Goal: Information Seeking & Learning: Learn about a topic

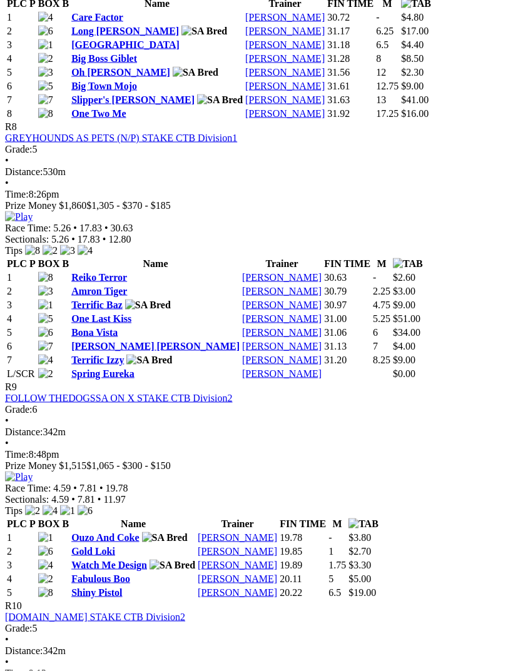
scroll to position [2117, 0]
click at [98, 296] on link "Amron Tiger" at bounding box center [99, 290] width 56 height 11
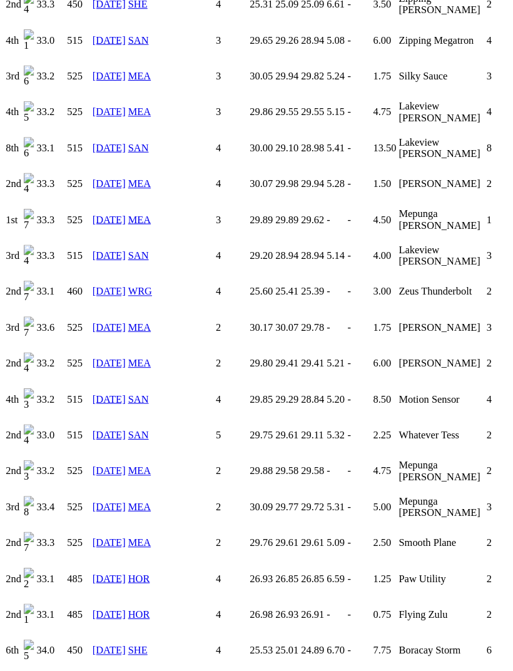
scroll to position [2289, 0]
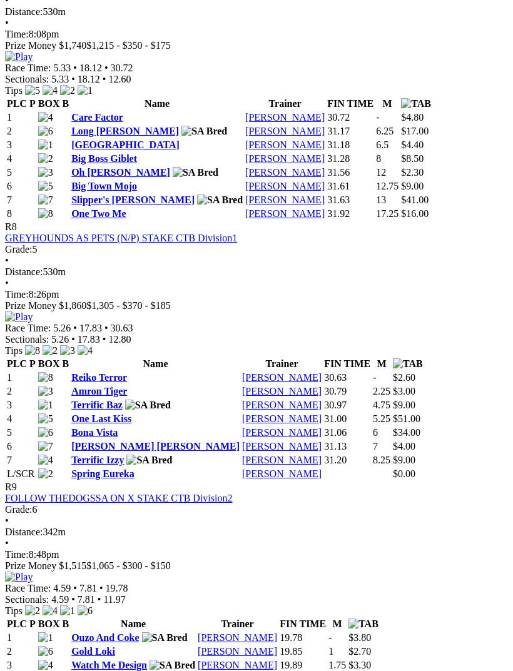
scroll to position [2011, 0]
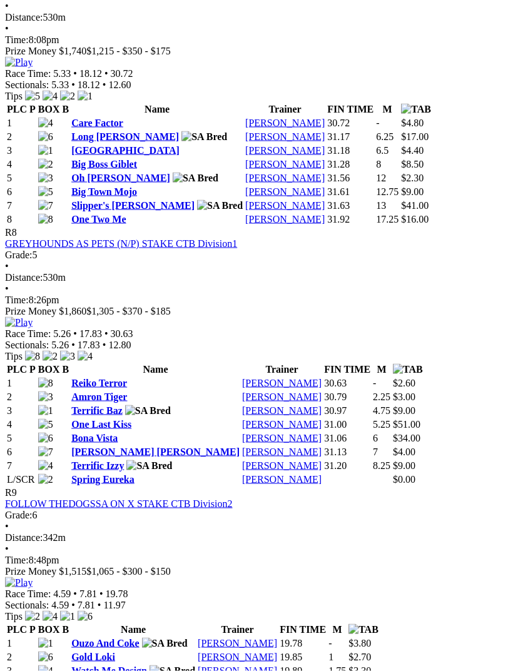
click at [120, 214] on link "One Two Me" at bounding box center [98, 219] width 54 height 11
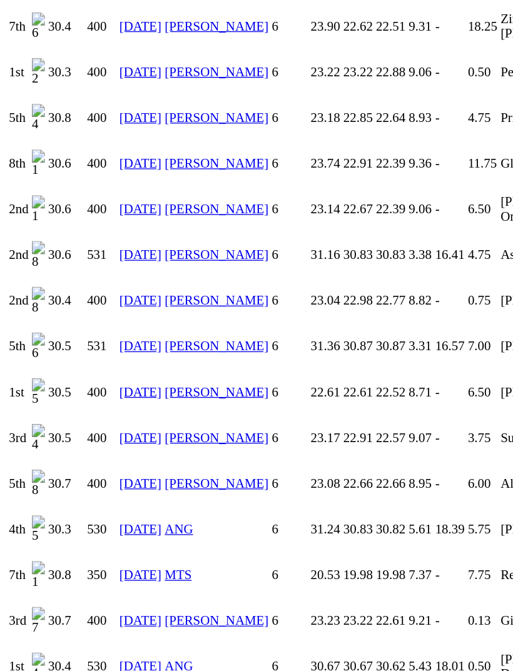
scroll to position [1439, 0]
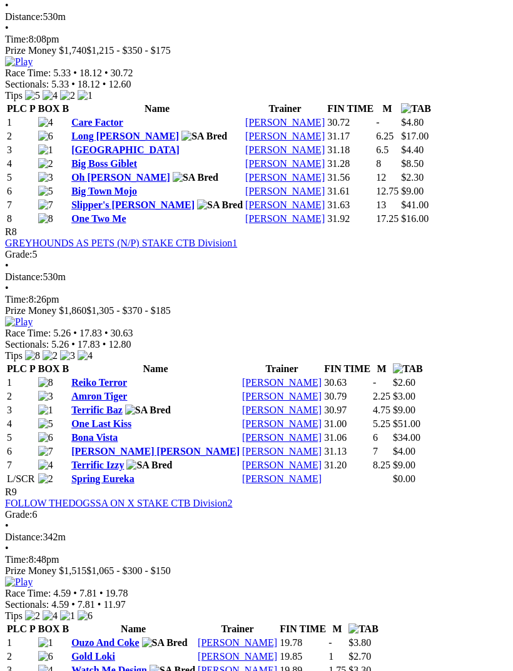
scroll to position [2002, 0]
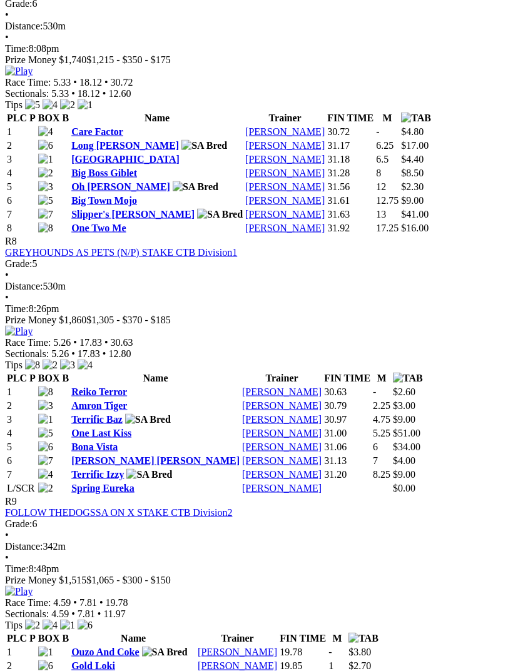
click at [102, 425] on link "Terrific Baz" at bounding box center [96, 419] width 51 height 11
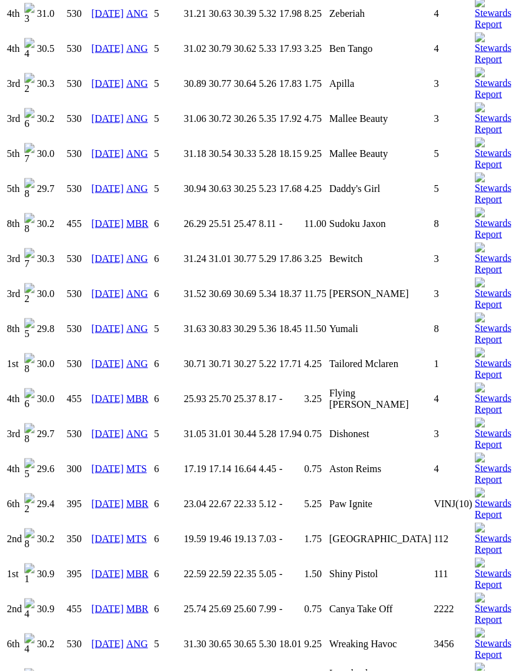
scroll to position [1529, 0]
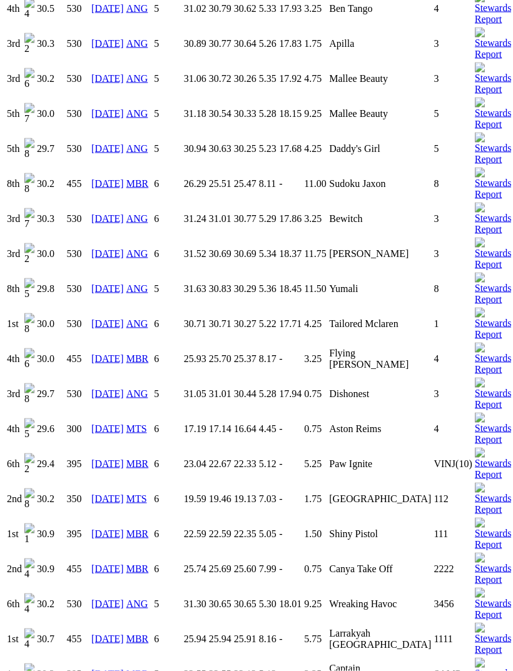
scroll to position [1569, 0]
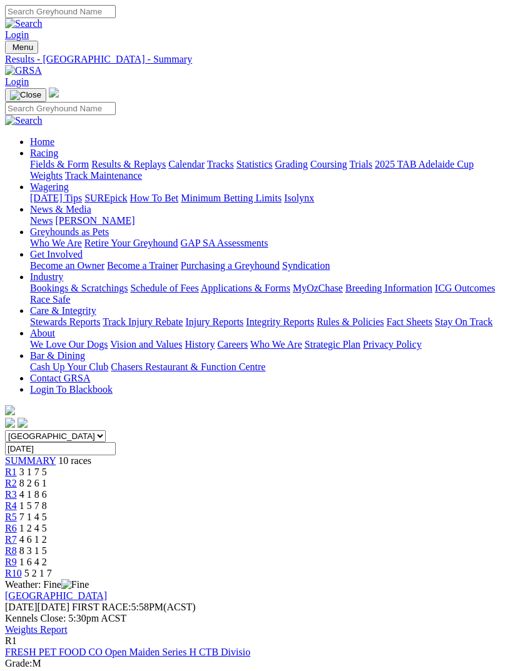
scroll to position [2043, 0]
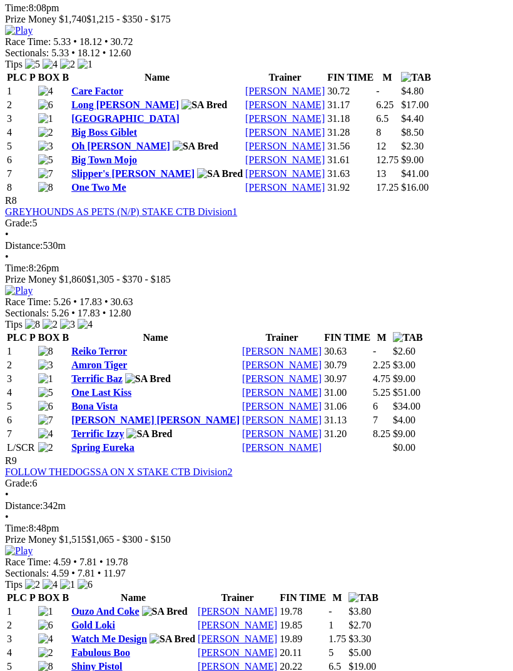
click at [103, 182] on link "One Two Me" at bounding box center [98, 187] width 54 height 11
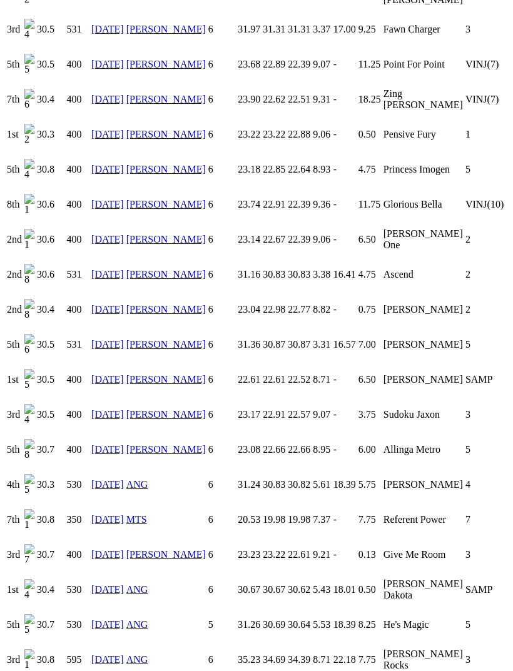
scroll to position [1406, 0]
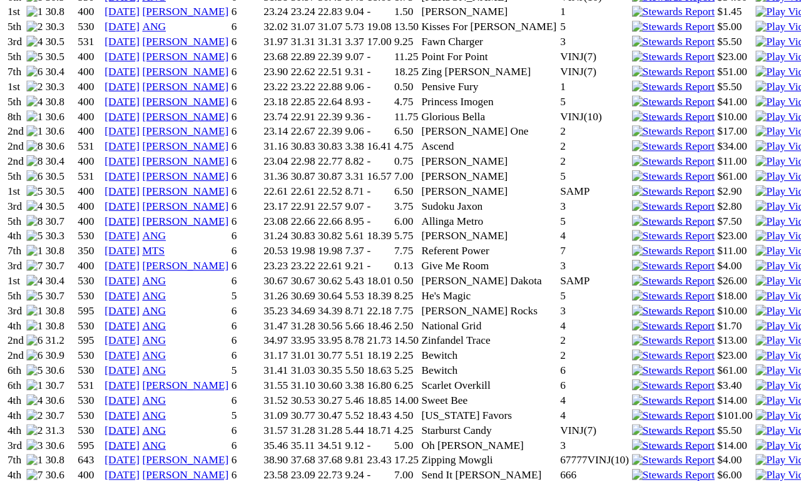
scroll to position [1115, 0]
